Goal: Task Accomplishment & Management: Use online tool/utility

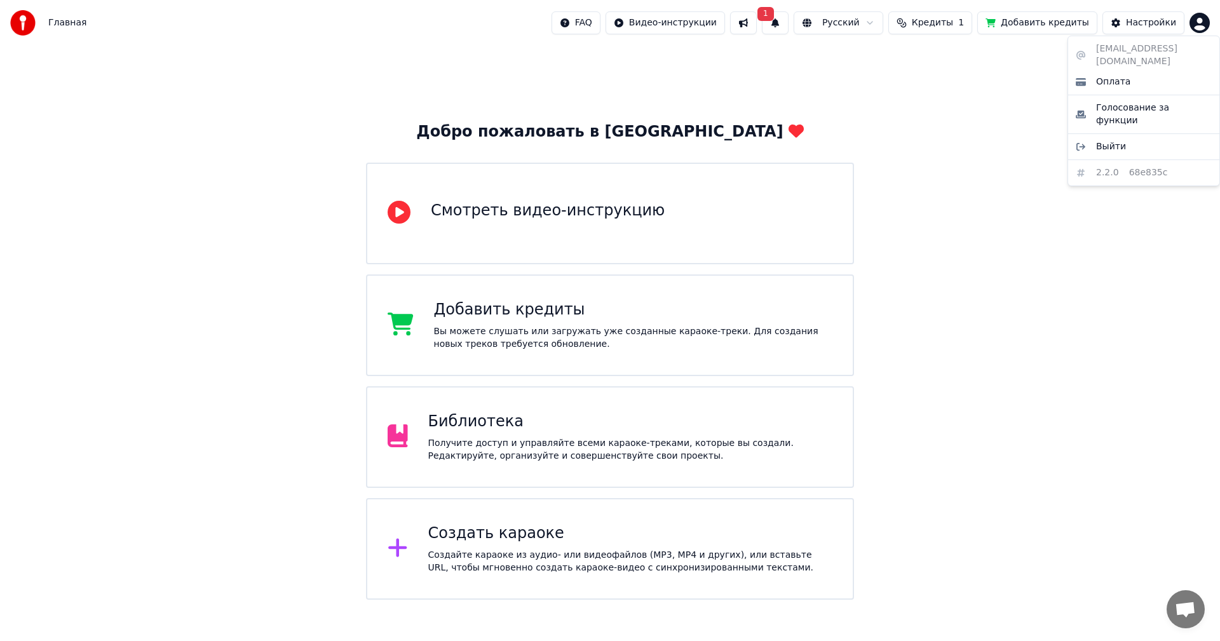
click at [1203, 25] on html "Главная FAQ Видео-инструкции 1 Русский Кредиты 1 Добавить кредиты Настройки Доб…" at bounding box center [610, 300] width 1220 height 600
click at [1027, 149] on html "Главная FAQ Видео-инструкции 1 Русский Кредиты 1 Добавить кредиты Настройки Доб…" at bounding box center [610, 300] width 1220 height 600
click at [788, 25] on button "1" at bounding box center [775, 22] width 27 height 23
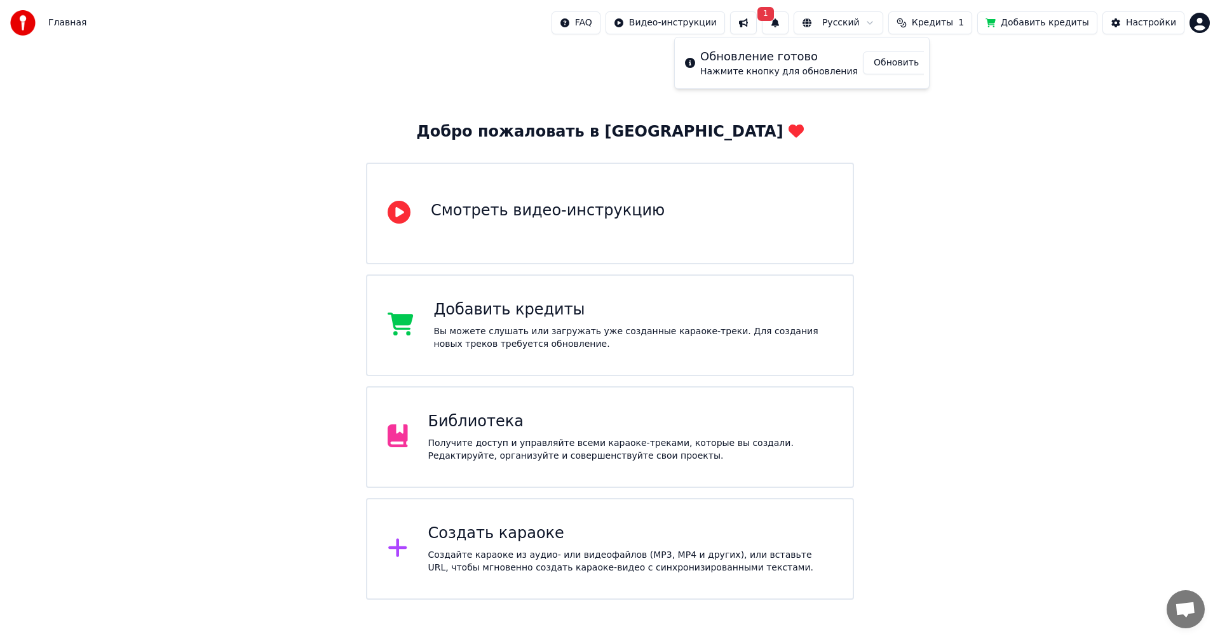
click at [928, 64] on div "Обновление готово Нажмите кнопку для обновления Обновить" at bounding box center [801, 63] width 255 height 52
click at [902, 63] on button "Обновить" at bounding box center [896, 62] width 67 height 23
click at [572, 557] on div "Создайте караоке из аудио- или видеофайлов (MP3, MP4 и других), или вставьте UR…" at bounding box center [630, 561] width 405 height 25
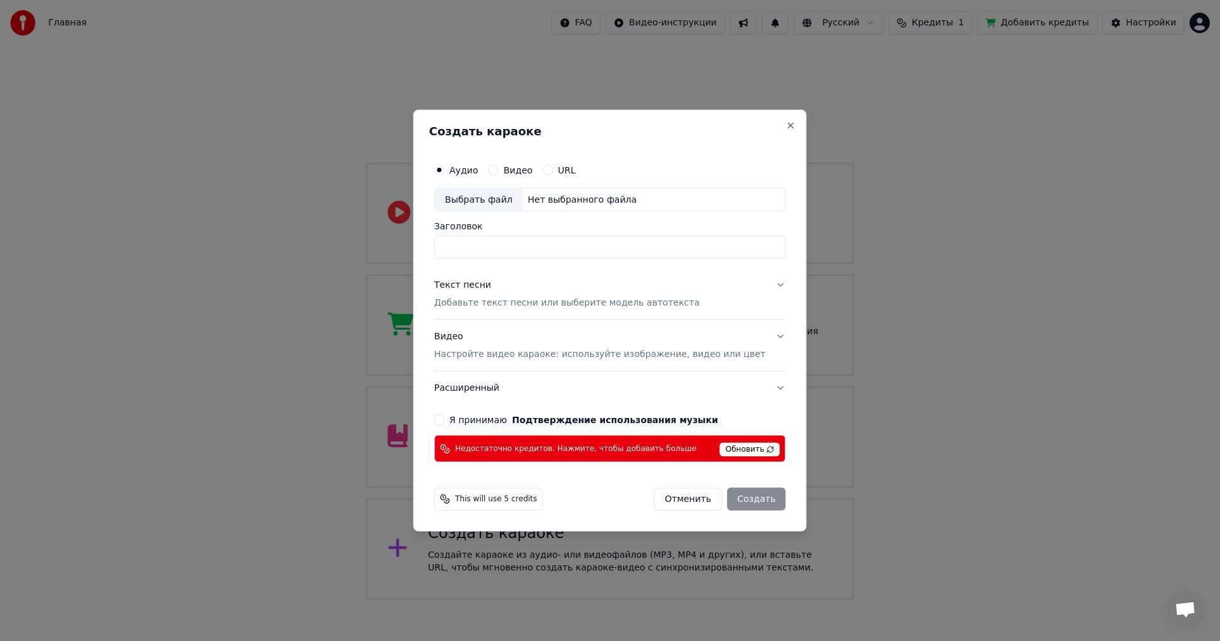
click at [682, 496] on button "Отменить" at bounding box center [688, 499] width 68 height 23
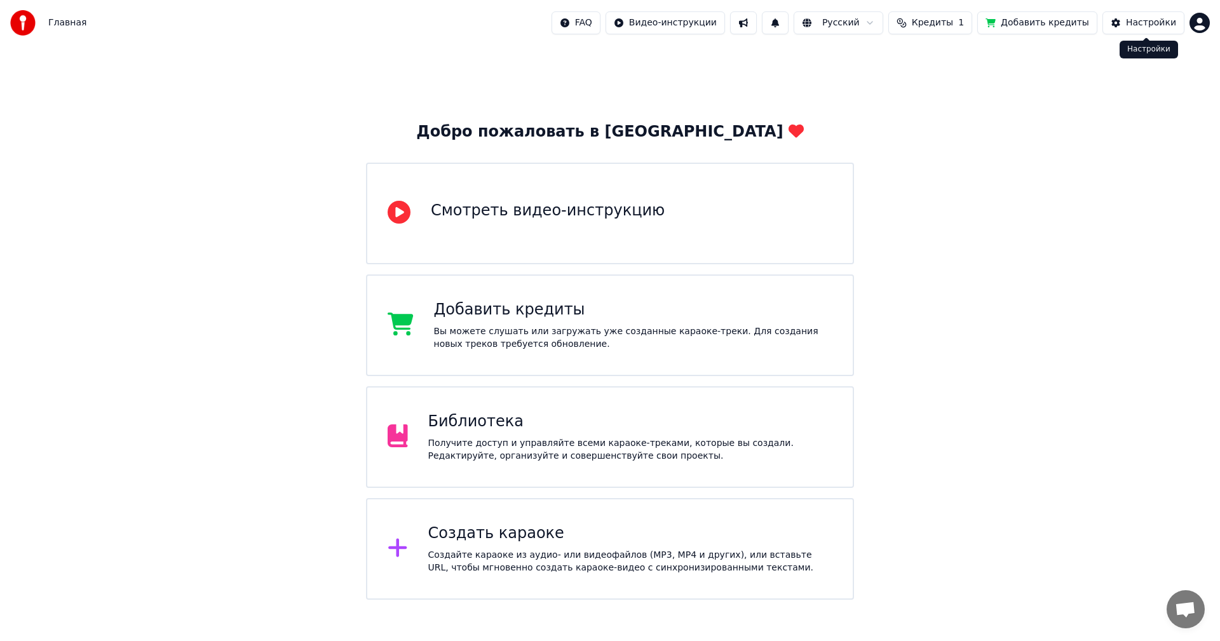
click at [1135, 29] on div "Настройки" at bounding box center [1151, 23] width 50 height 13
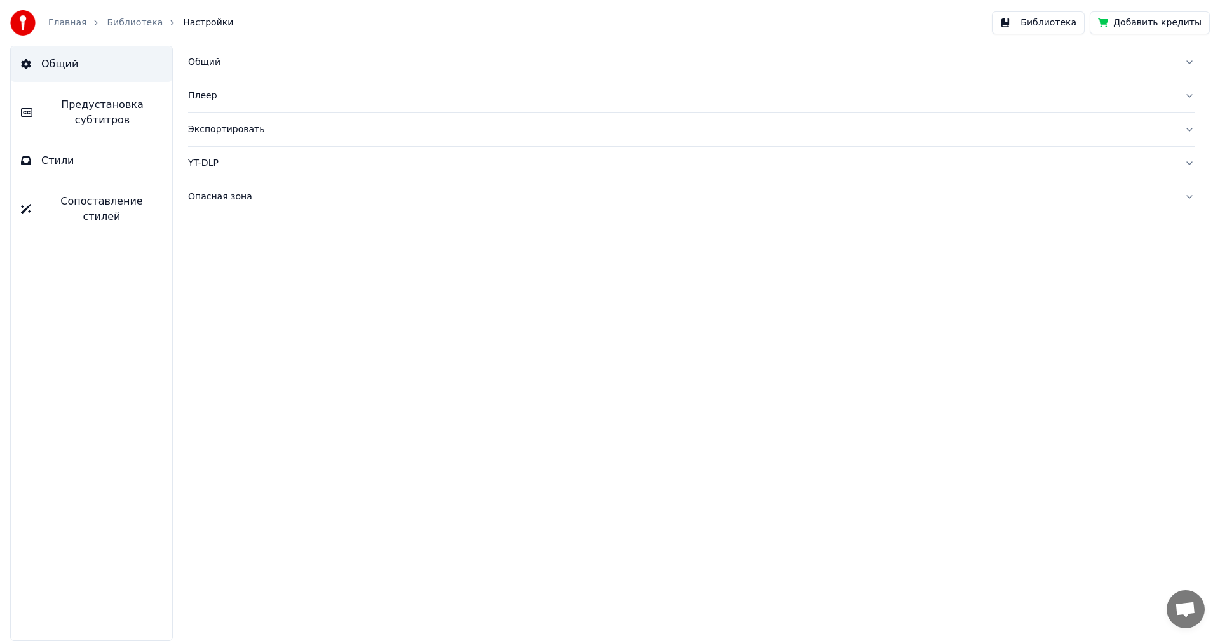
click at [79, 167] on button "Стили" at bounding box center [91, 161] width 161 height 36
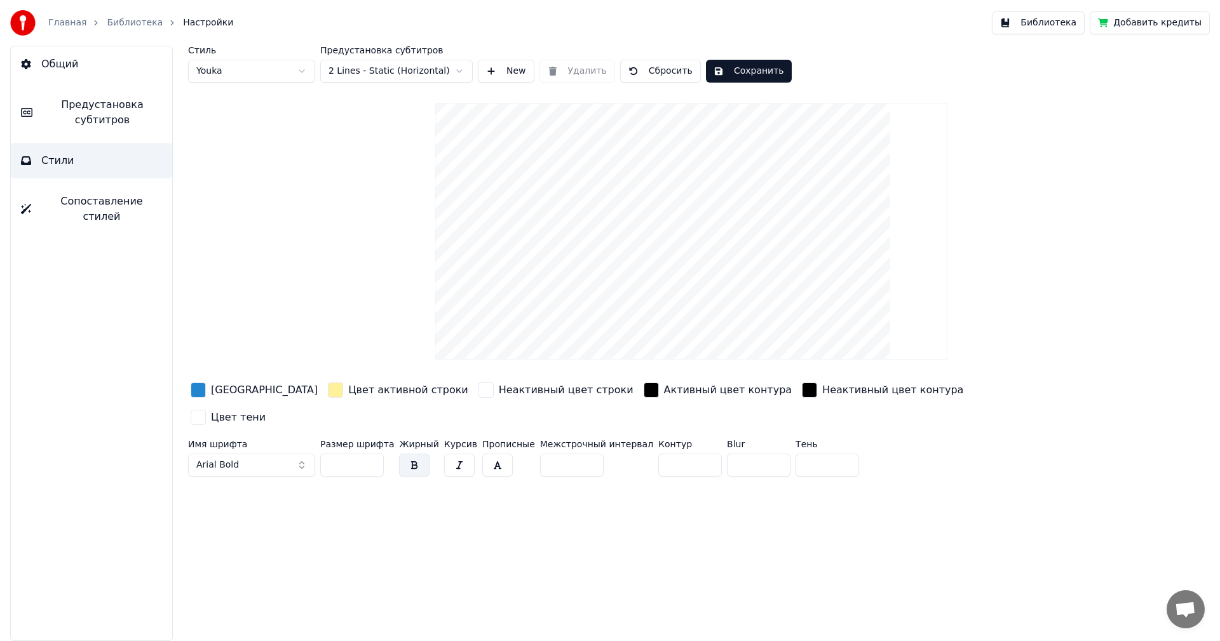
click at [117, 115] on span "Предустановка субтитров" at bounding box center [102, 112] width 119 height 30
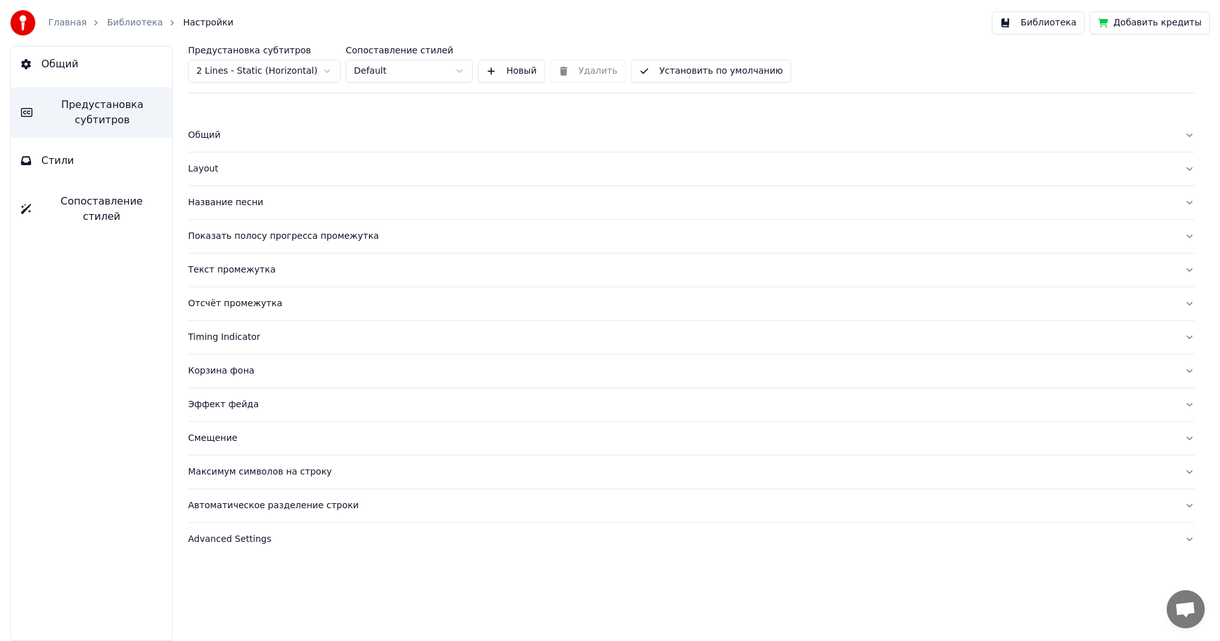
click at [1046, 24] on button "Библиотека" at bounding box center [1038, 22] width 93 height 23
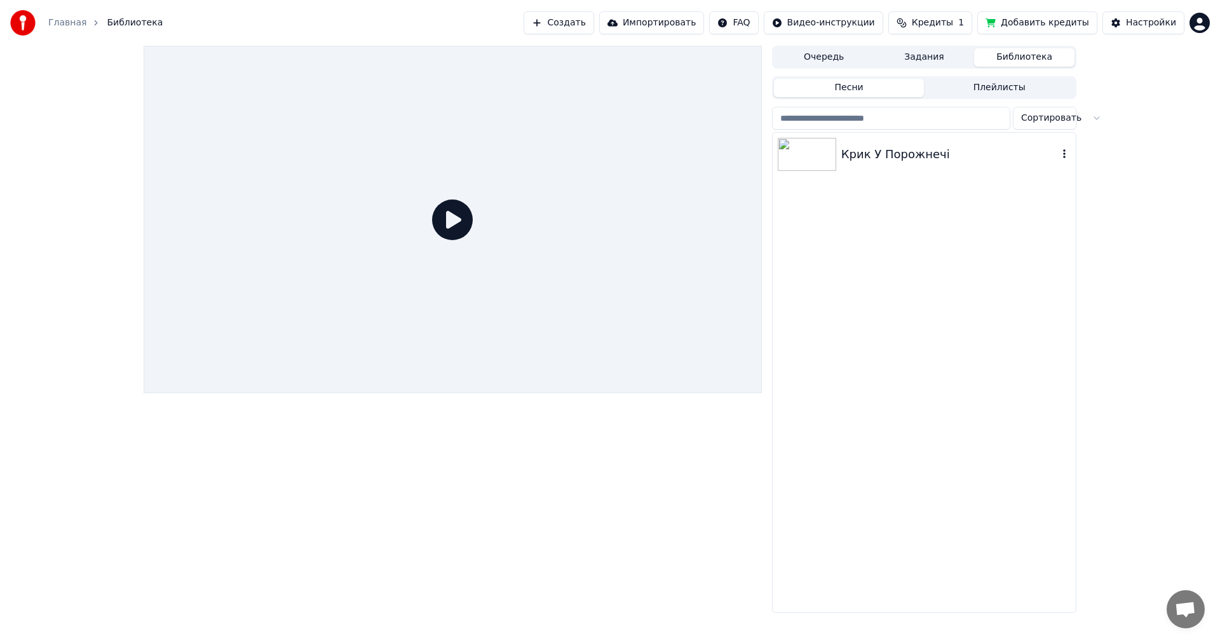
click at [884, 159] on div "Крик У Порожнечі" at bounding box center [949, 154] width 217 height 18
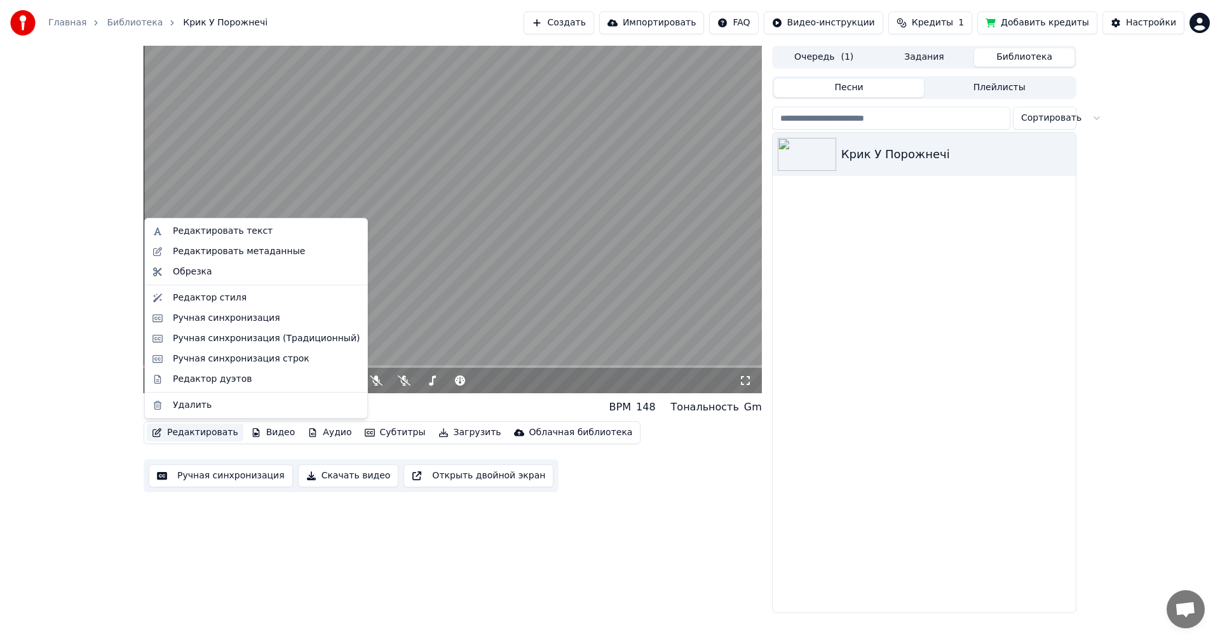
click at [190, 434] on button "Редактировать" at bounding box center [195, 433] width 97 height 18
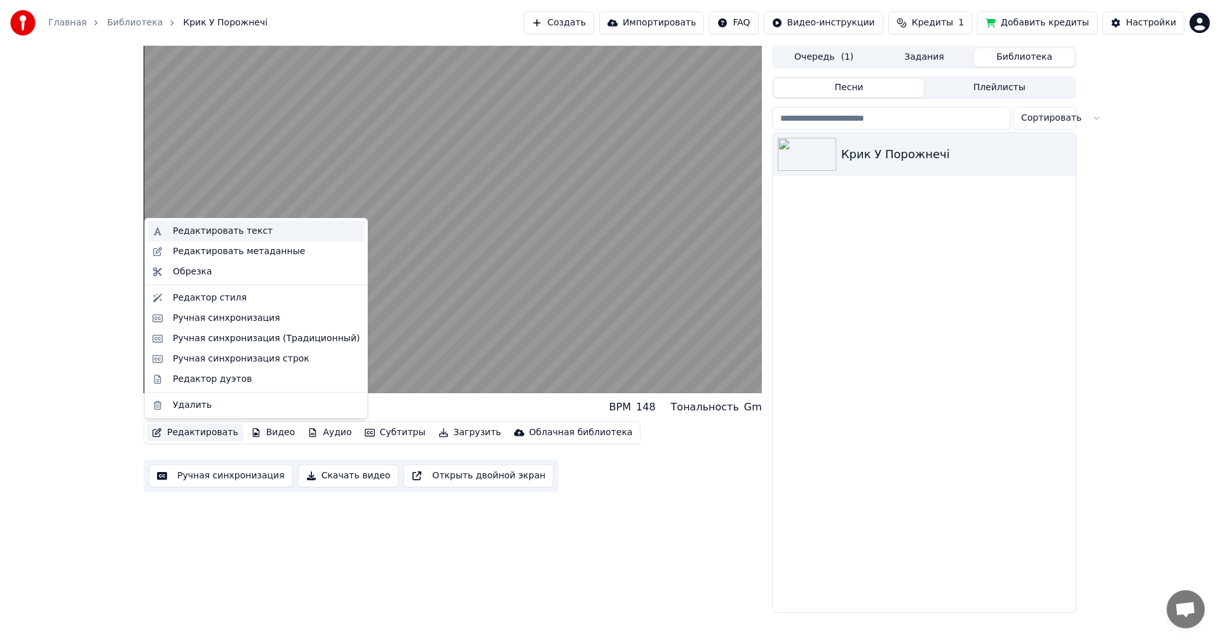
click at [231, 230] on div "Редактировать текст" at bounding box center [223, 231] width 100 height 13
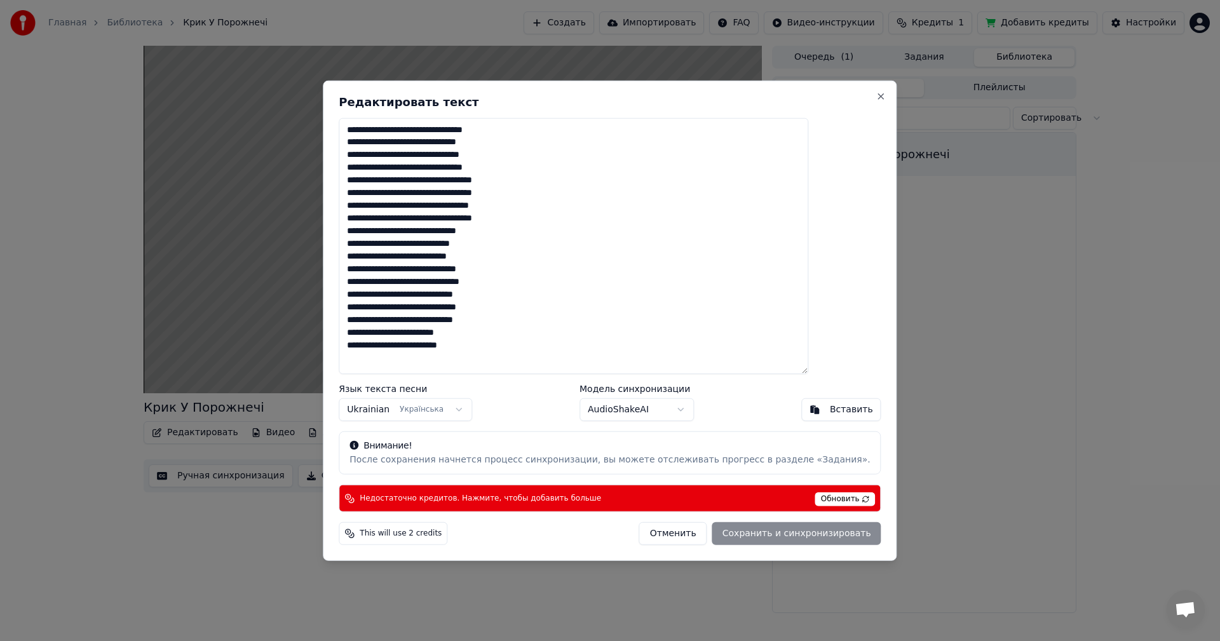
click at [476, 240] on textarea "**********" at bounding box center [574, 246] width 470 height 257
